Goal: Transaction & Acquisition: Purchase product/service

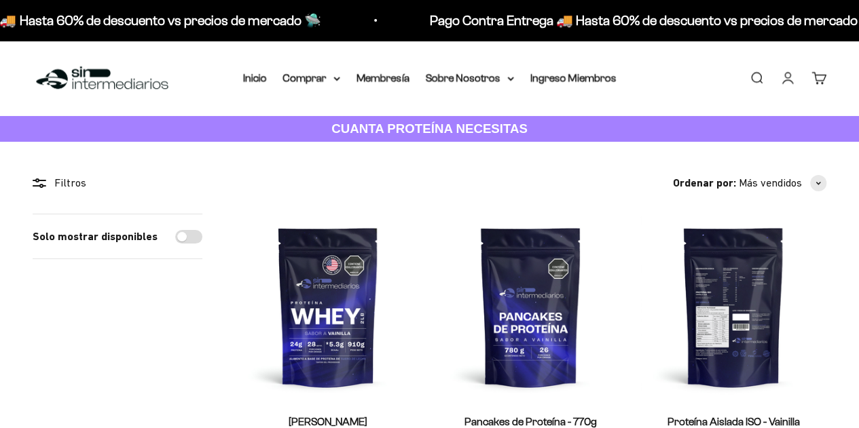
scroll to position [55, 0]
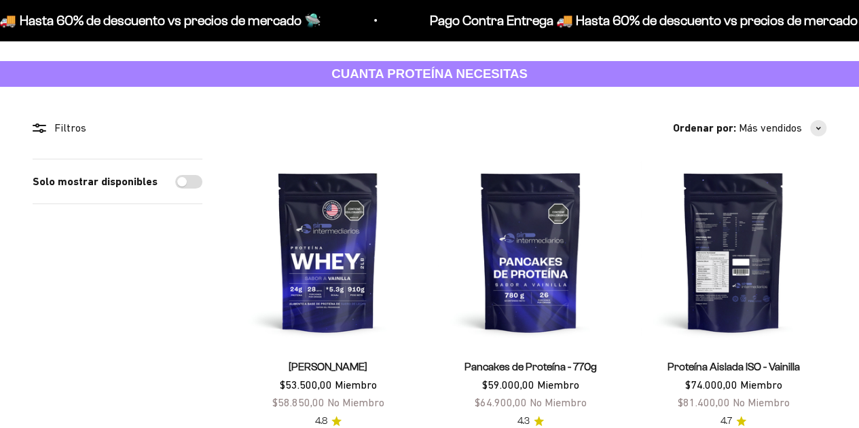
click at [730, 159] on img at bounding box center [733, 252] width 186 height 186
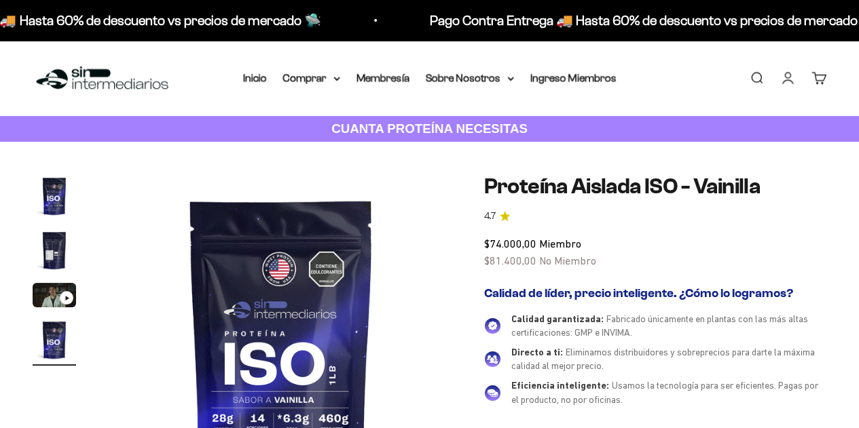
click at [790, 79] on link "Iniciar sesión" at bounding box center [787, 78] width 15 height 15
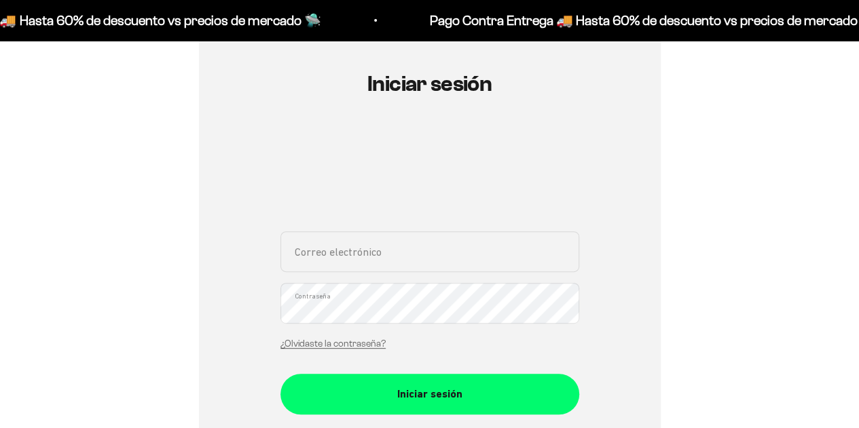
scroll to position [136, 0]
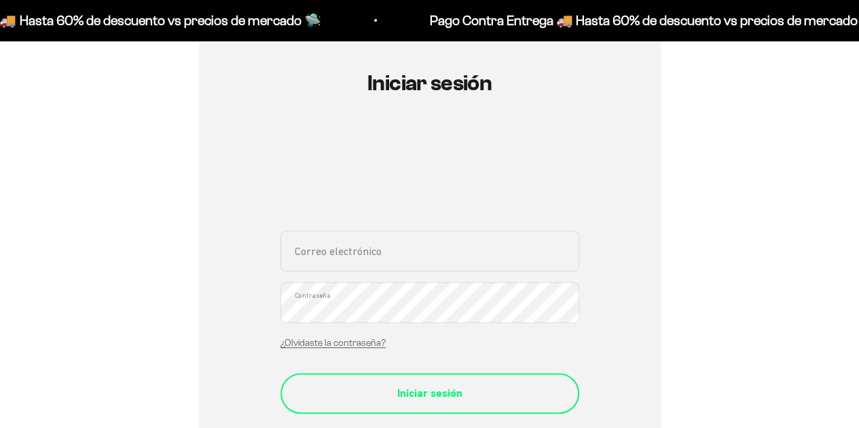
type input "[EMAIL_ADDRESS][DOMAIN_NAME]"
click at [418, 394] on div "Iniciar sesión" at bounding box center [429, 394] width 244 height 18
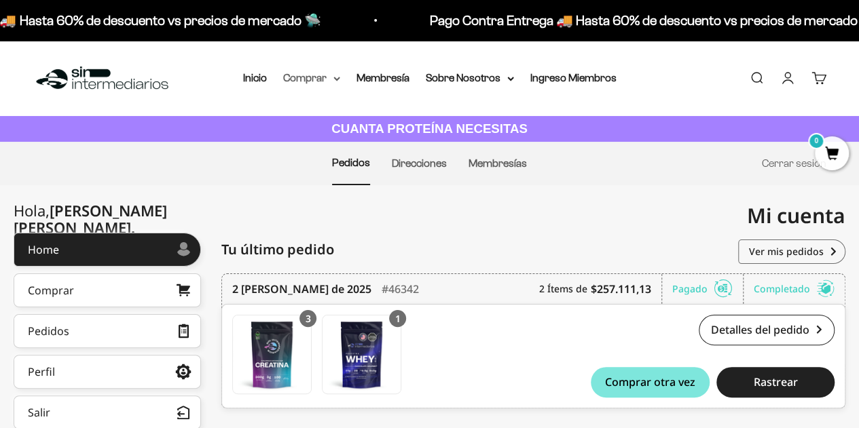
click at [337, 77] on icon at bounding box center [336, 79] width 7 height 5
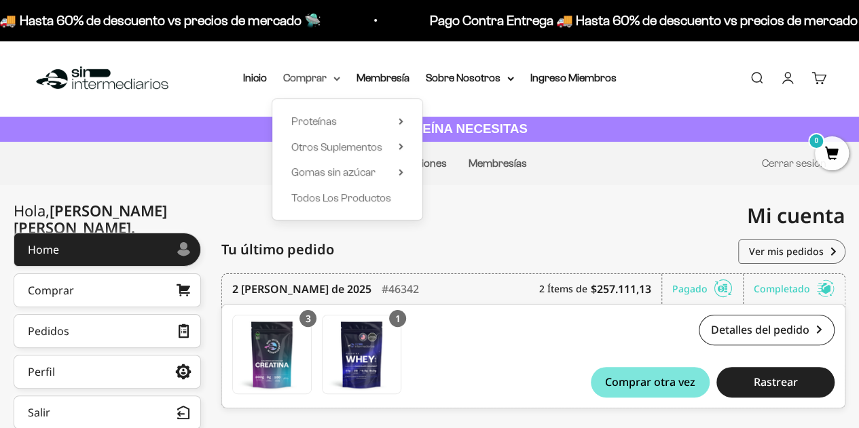
click at [312, 80] on summary "Comprar" at bounding box center [311, 78] width 57 height 18
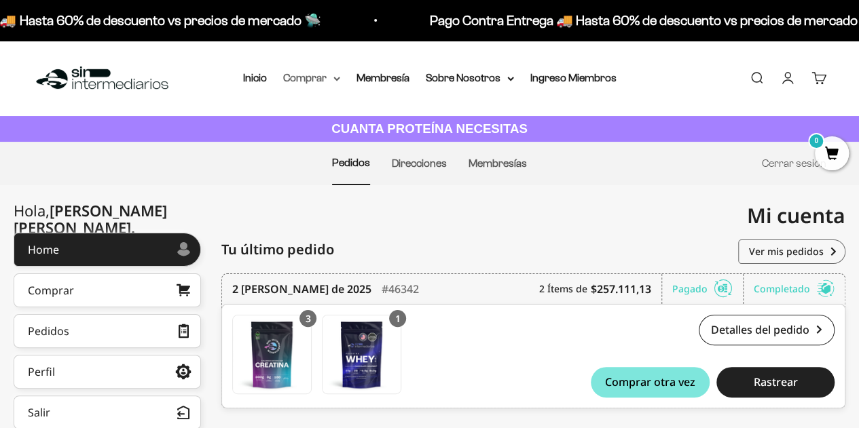
click at [311, 80] on summary "Comprar" at bounding box center [311, 78] width 57 height 18
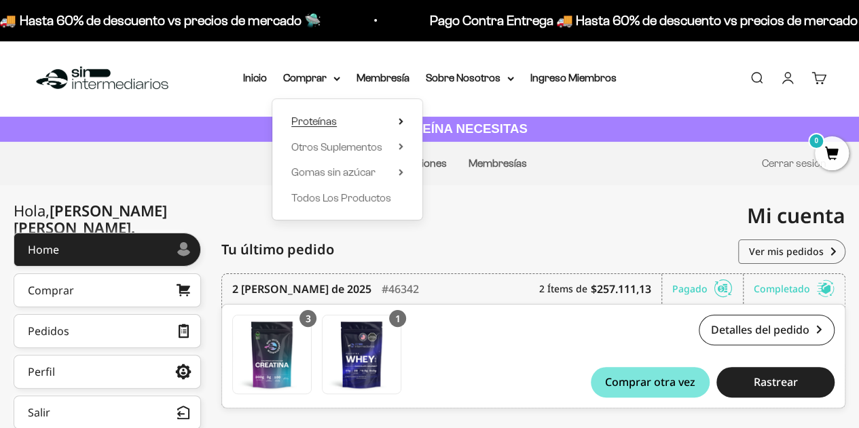
click at [399, 120] on icon at bounding box center [400, 121] width 5 height 7
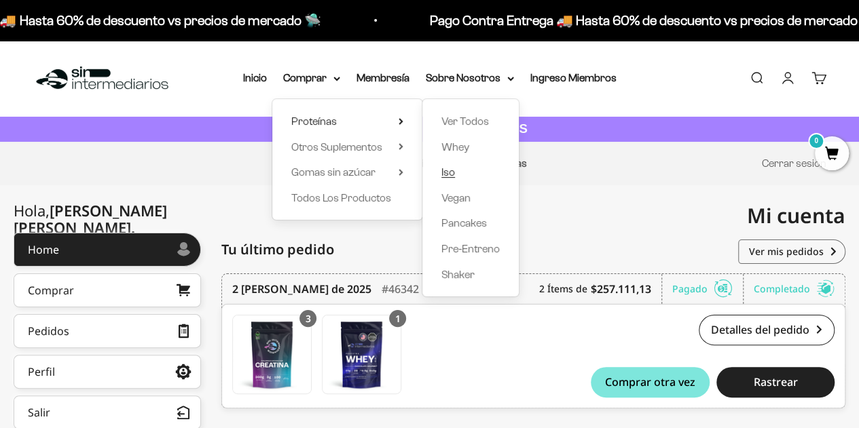
click at [451, 171] on span "Iso" at bounding box center [448, 172] width 14 height 12
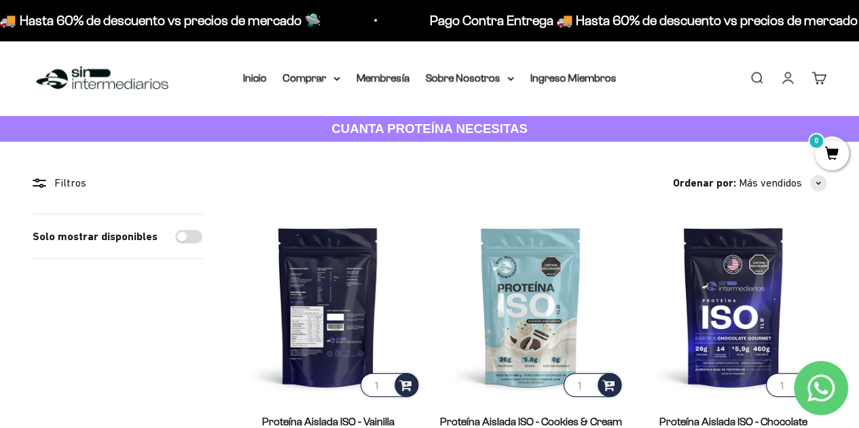
click at [339, 269] on img at bounding box center [328, 307] width 186 height 186
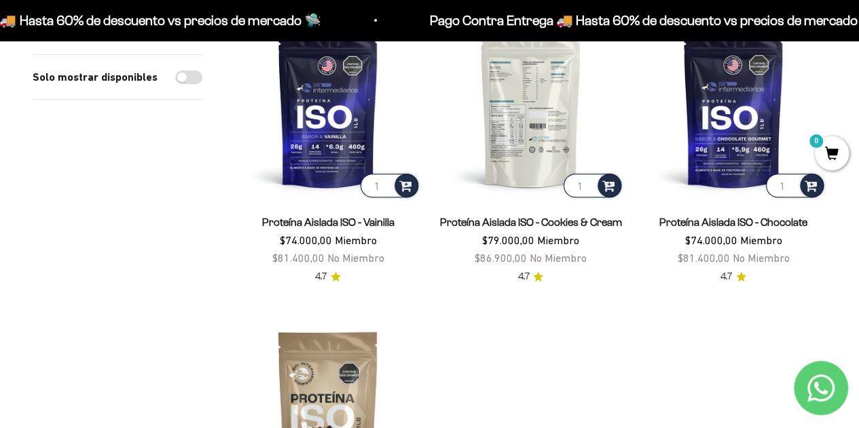
scroll to position [136, 0]
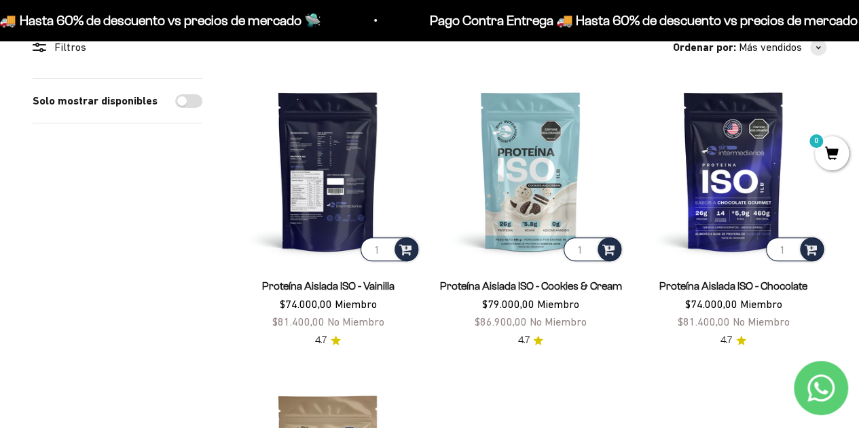
click at [339, 162] on img at bounding box center [328, 171] width 186 height 186
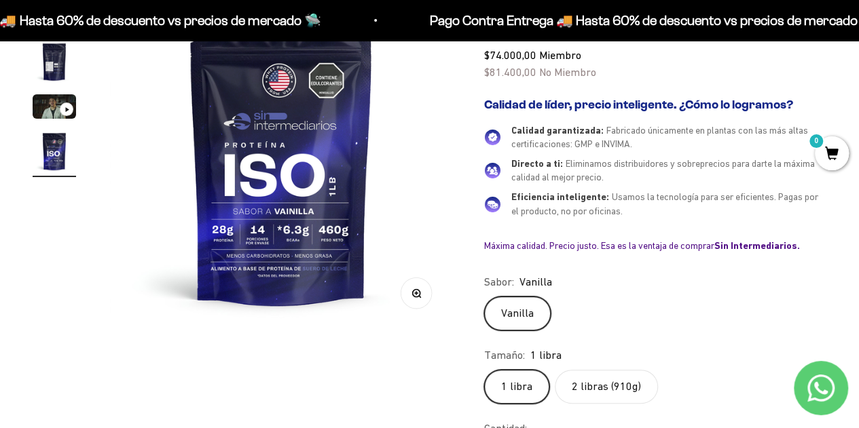
scroll to position [204, 0]
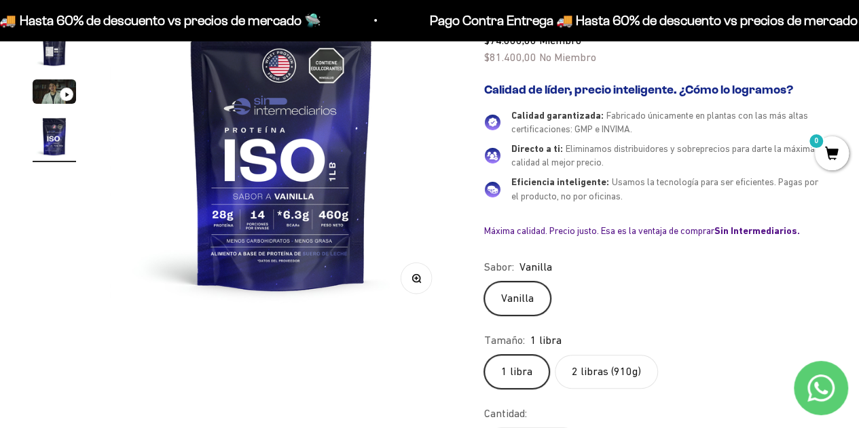
click at [599, 369] on label "2 libras (910g)" at bounding box center [606, 372] width 103 height 34
click at [484, 355] on input "2 libras (910g)" at bounding box center [483, 354] width 1 height 1
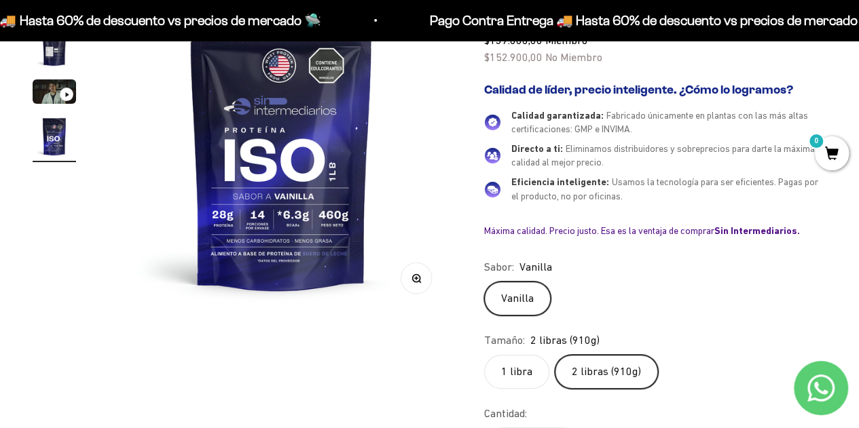
scroll to position [105, 0]
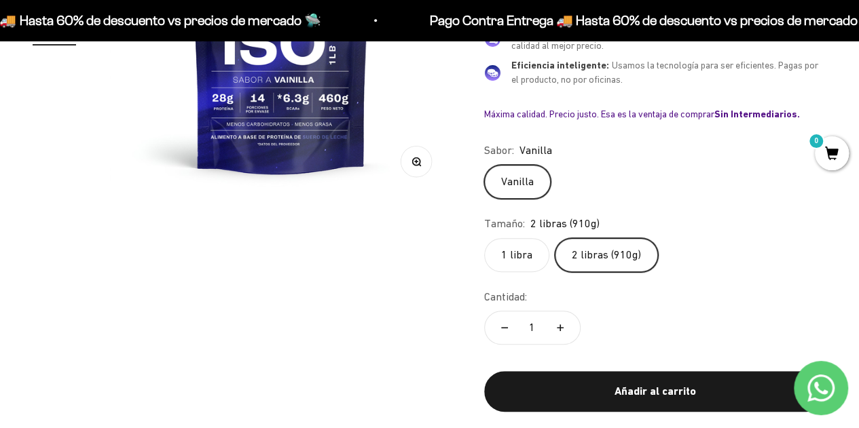
scroll to position [272, 0]
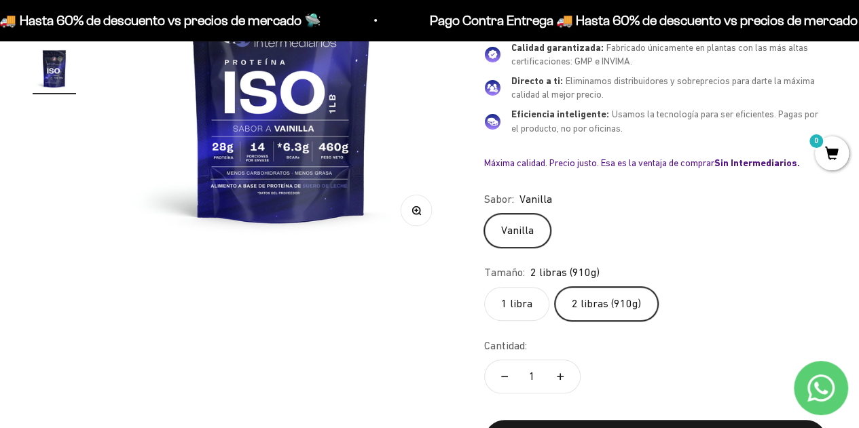
click at [523, 222] on label "Vanilla" at bounding box center [517, 231] width 67 height 34
click at [484, 214] on input "Vanilla" at bounding box center [483, 213] width 1 height 1
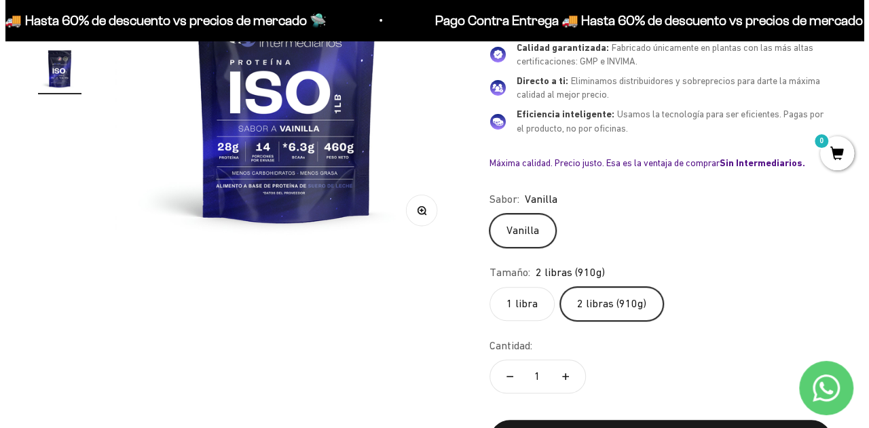
scroll to position [407, 0]
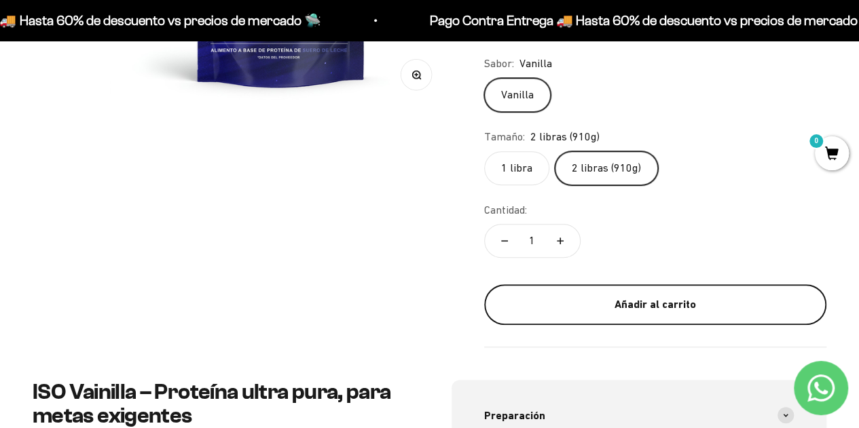
click at [642, 303] on div "Añadir al carrito" at bounding box center [655, 305] width 288 height 18
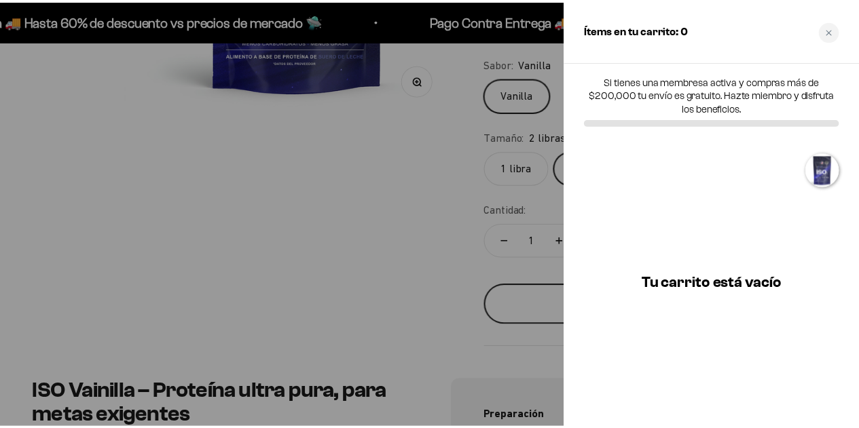
scroll to position [0, 1068]
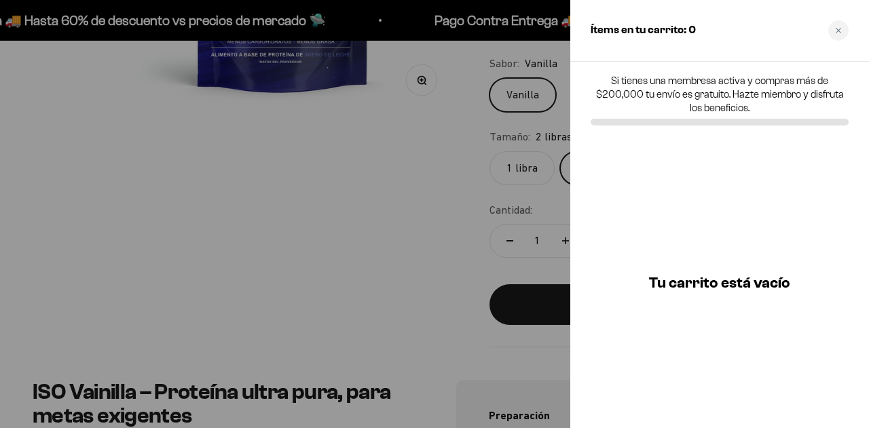
click at [443, 253] on div at bounding box center [434, 214] width 869 height 428
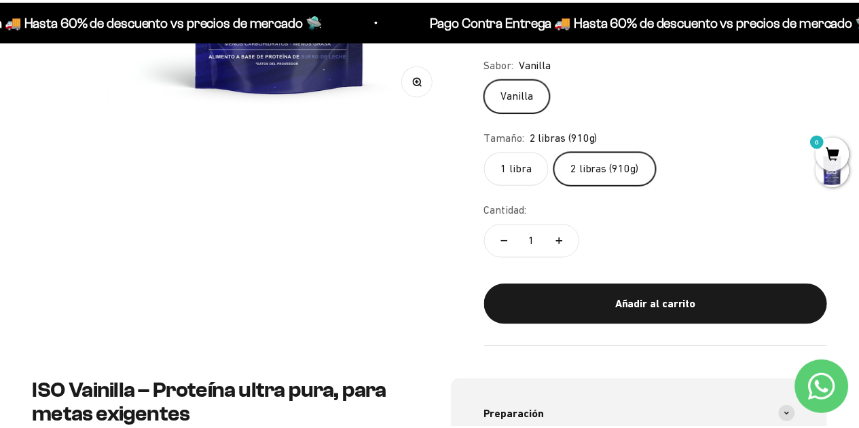
scroll to position [0, 1051]
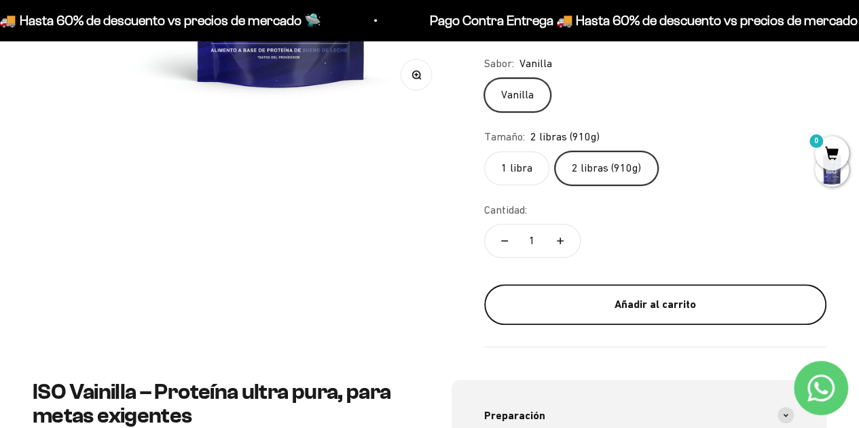
click at [619, 296] on div "Añadir al carrito" at bounding box center [655, 305] width 288 height 18
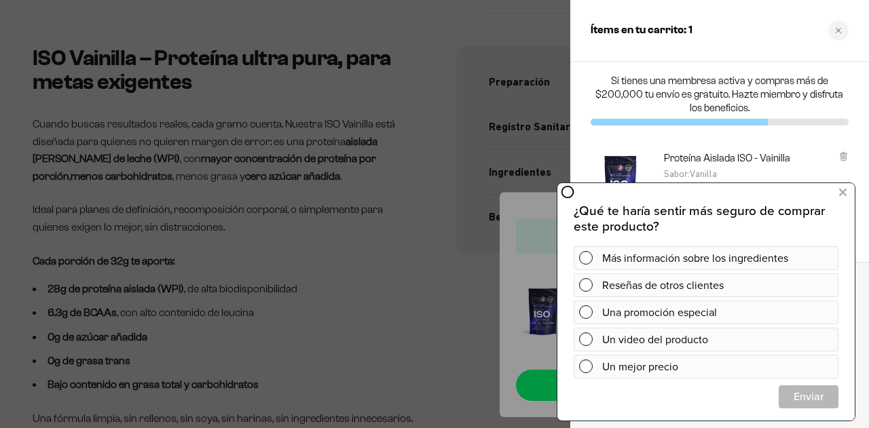
scroll to position [0, 1068]
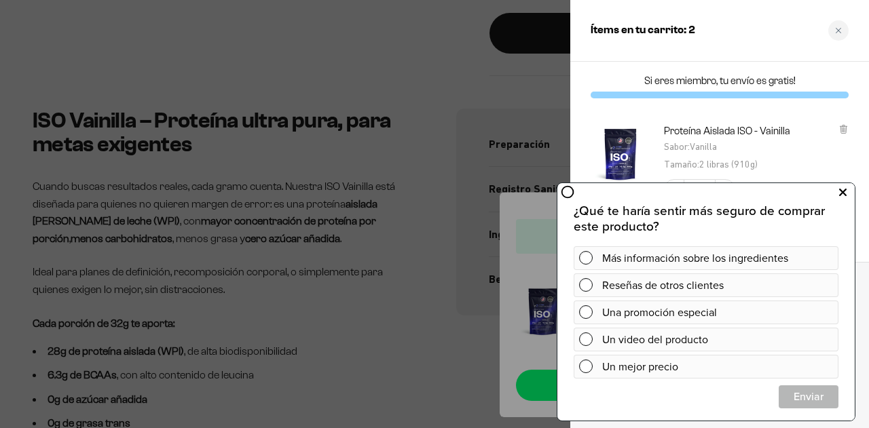
click at [842, 193] on icon at bounding box center [842, 192] width 7 height 18
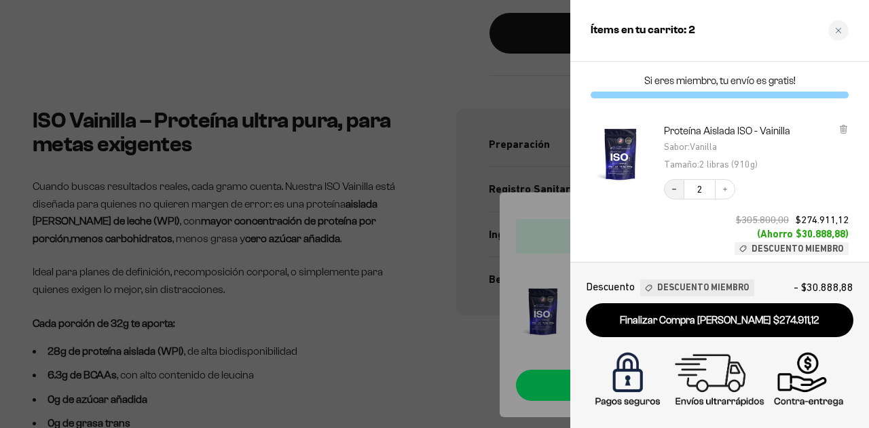
click at [677, 194] on button "Decrease quantity" at bounding box center [674, 189] width 20 height 20
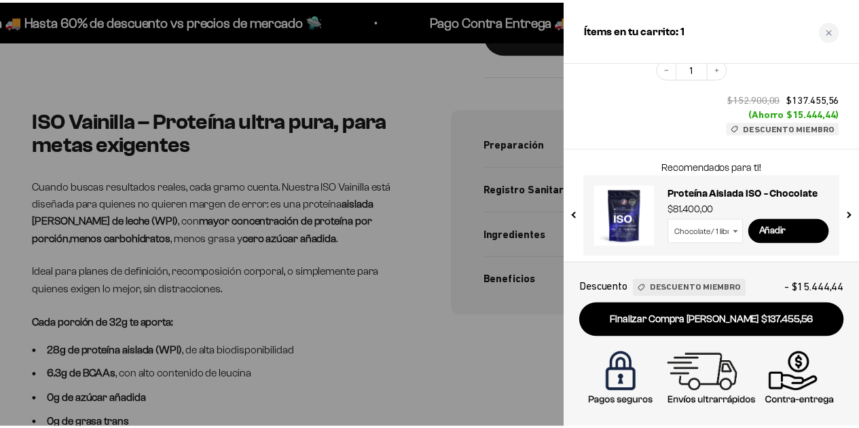
scroll to position [152, 0]
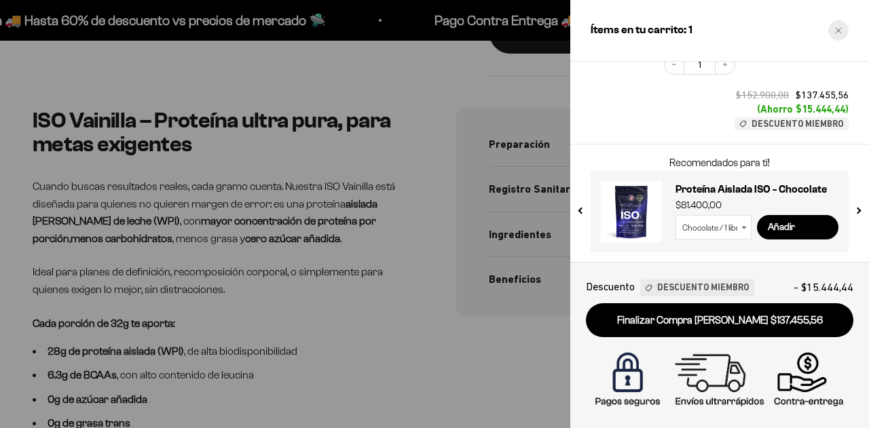
click at [841, 29] on icon "Close cart" at bounding box center [838, 30] width 7 height 7
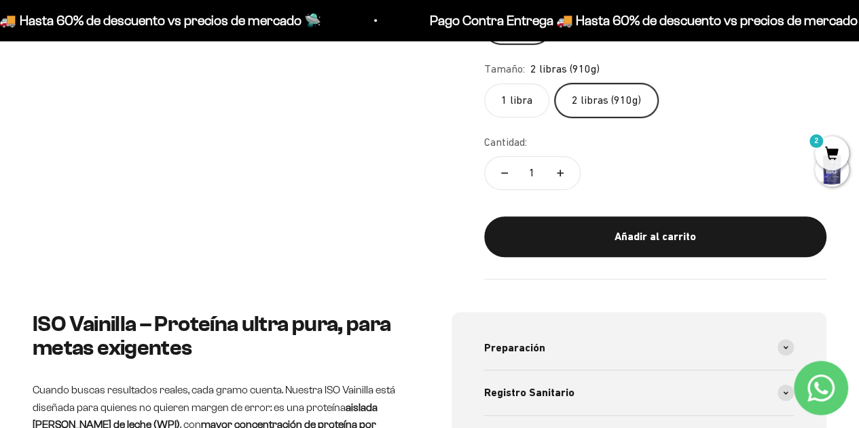
scroll to position [0, 0]
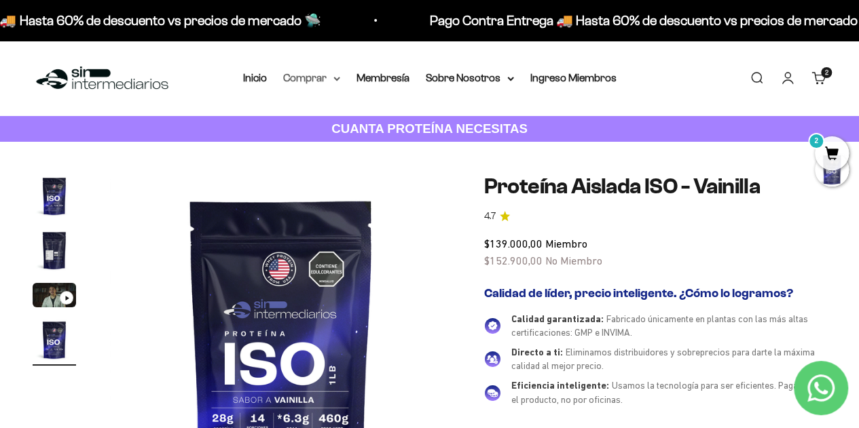
click at [336, 79] on icon at bounding box center [336, 78] width 5 height 3
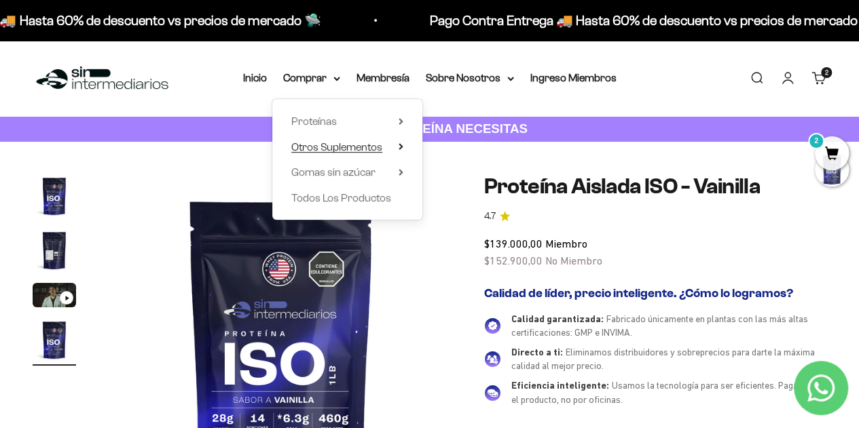
click at [402, 146] on icon at bounding box center [400, 146] width 5 height 7
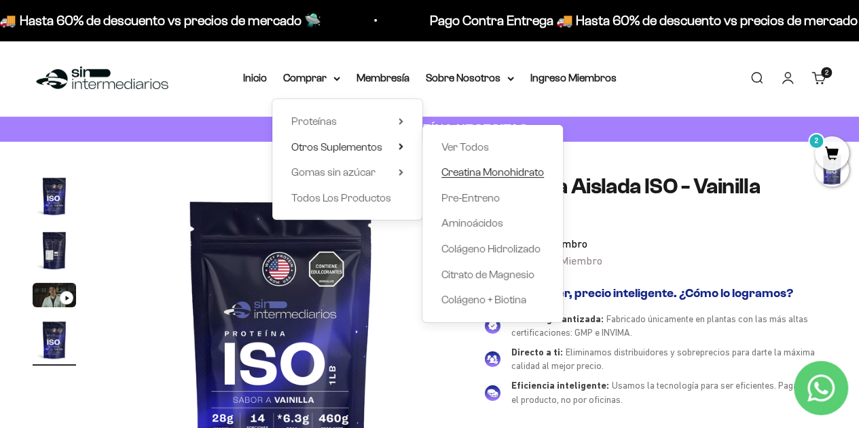
click at [466, 173] on span "Creatina Monohidrato" at bounding box center [492, 172] width 102 height 12
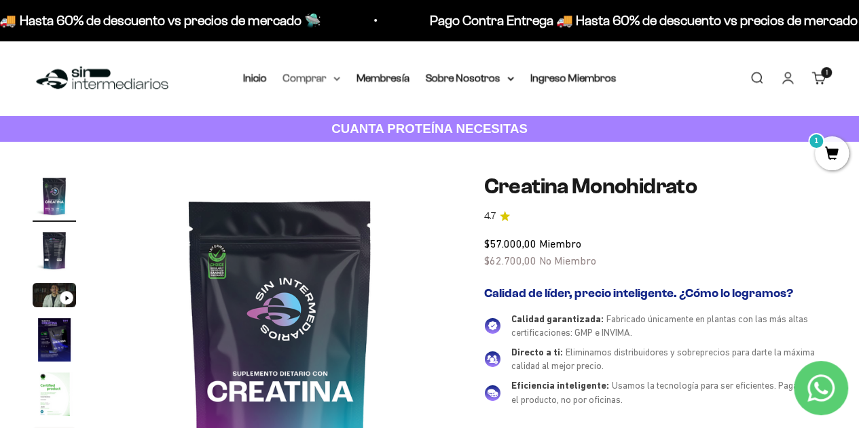
click at [339, 78] on icon at bounding box center [336, 78] width 5 height 3
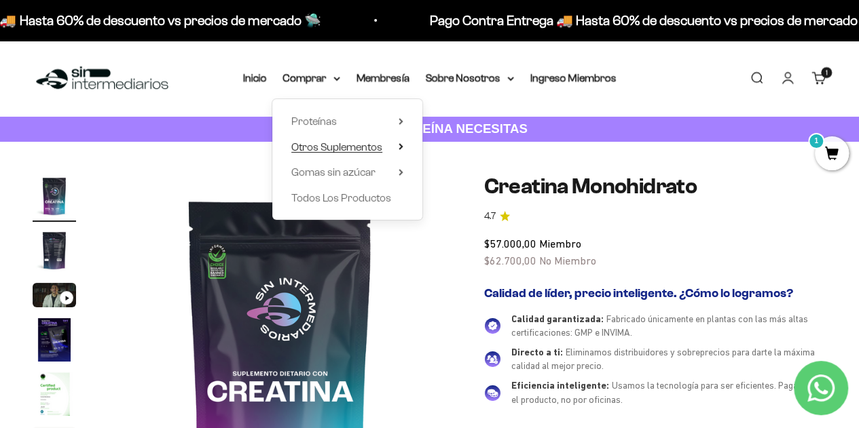
click at [402, 147] on icon at bounding box center [400, 146] width 3 height 5
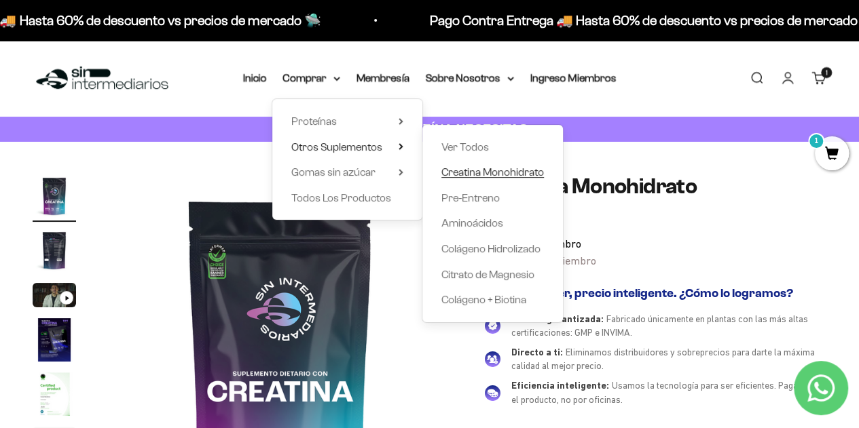
click at [465, 171] on span "Creatina Monohidrato" at bounding box center [492, 172] width 102 height 12
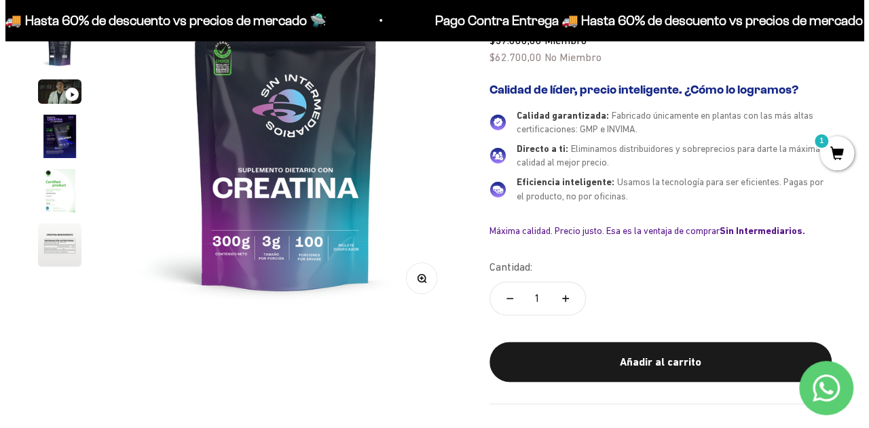
scroll to position [339, 0]
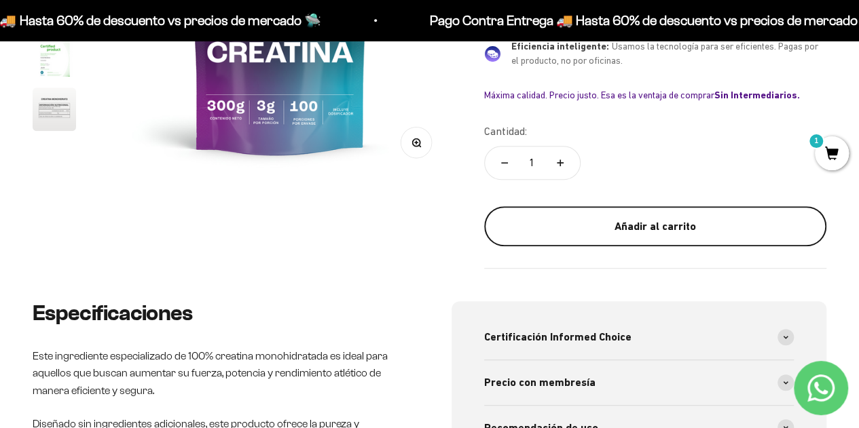
click at [679, 229] on div "Añadir al carrito" at bounding box center [655, 227] width 288 height 18
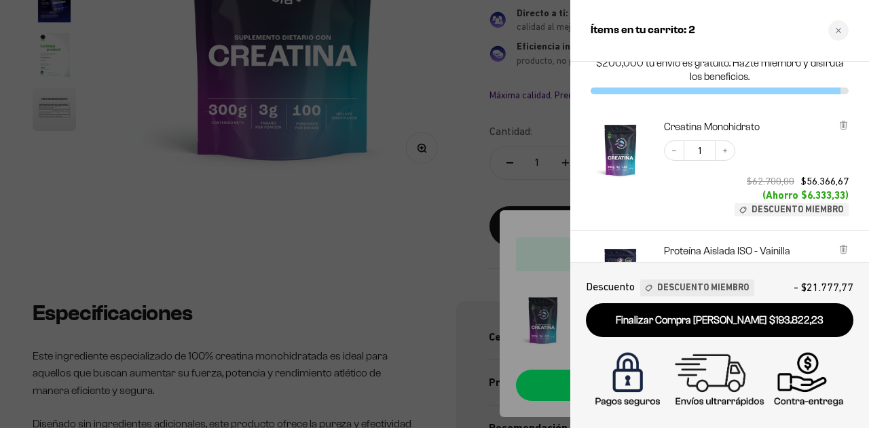
scroll to position [0, 0]
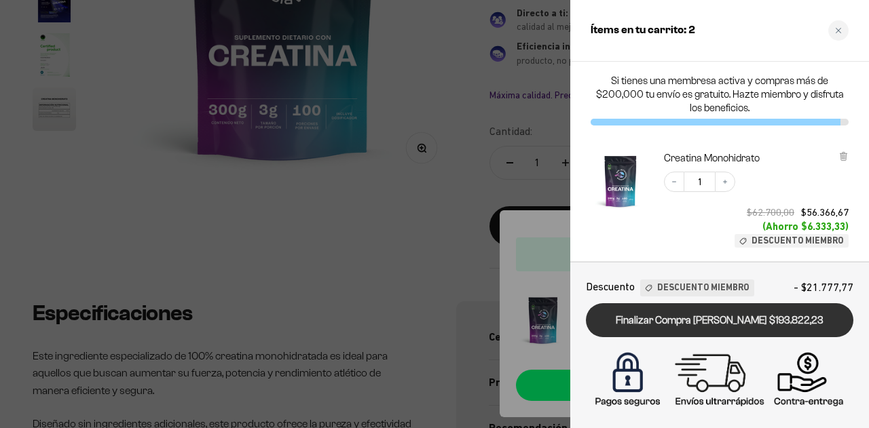
click at [738, 322] on link "Finalizar Compra Segura $193.822,23" at bounding box center [719, 320] width 267 height 35
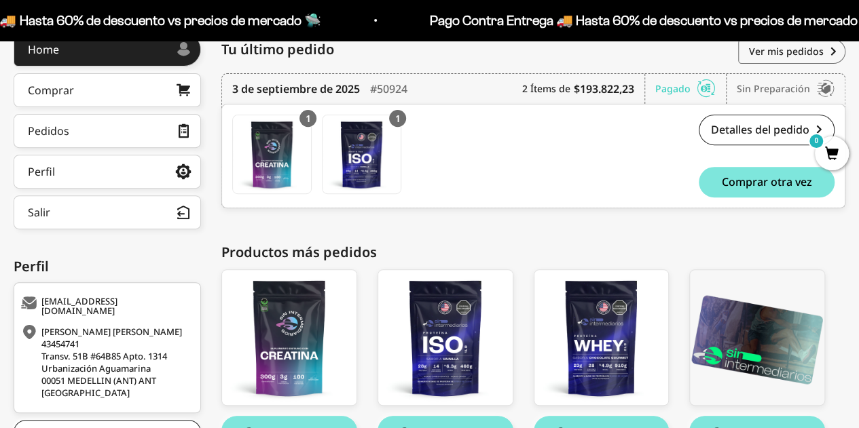
scroll to position [204, 0]
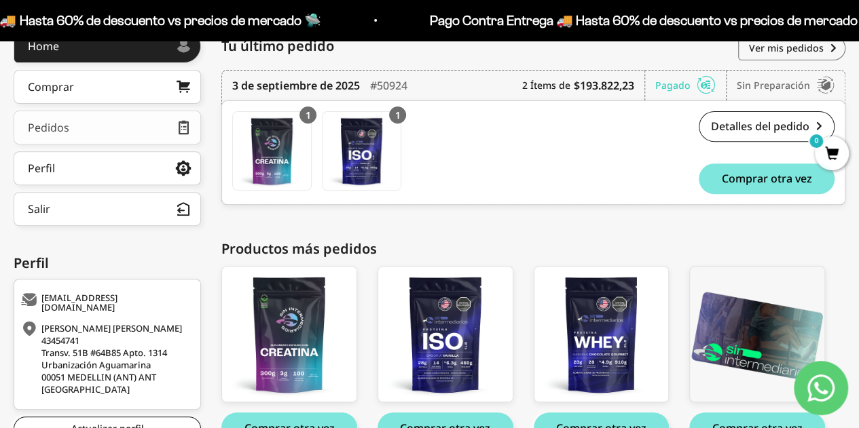
click at [45, 122] on div "Pedidos" at bounding box center [48, 127] width 41 height 11
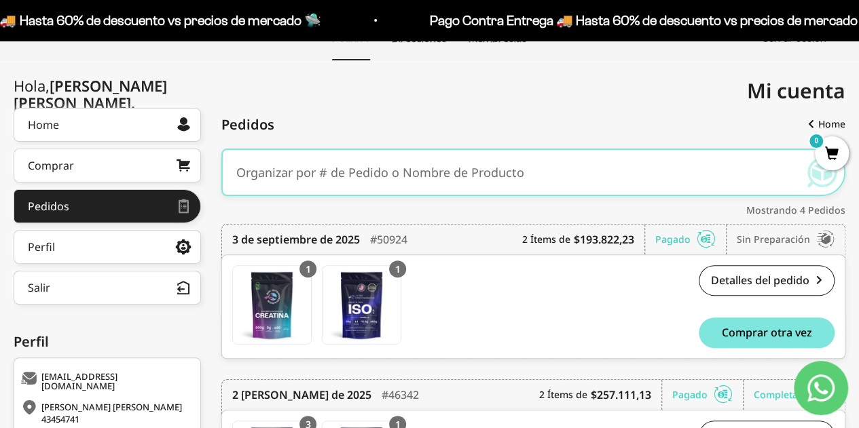
scroll to position [136, 0]
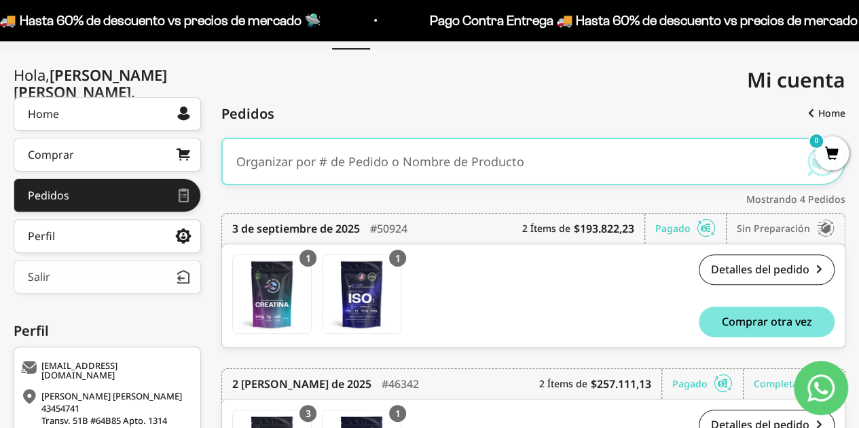
click at [64, 268] on button "Salir" at bounding box center [107, 277] width 187 height 34
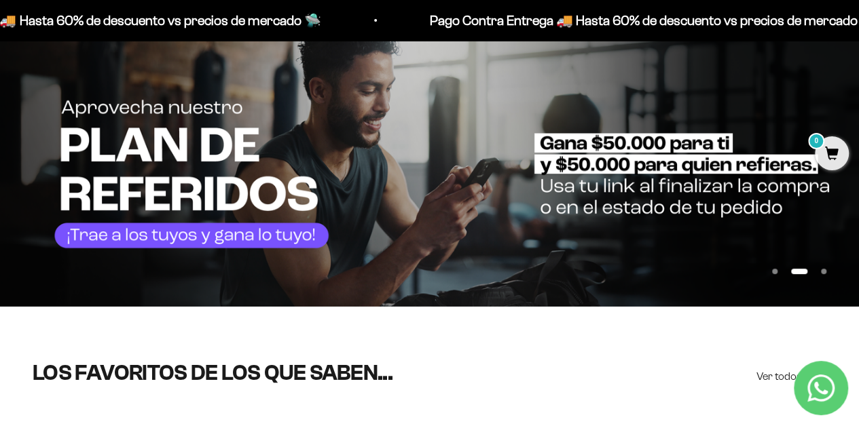
scroll to position [136, 0]
